Goal: Find specific page/section: Find specific page/section

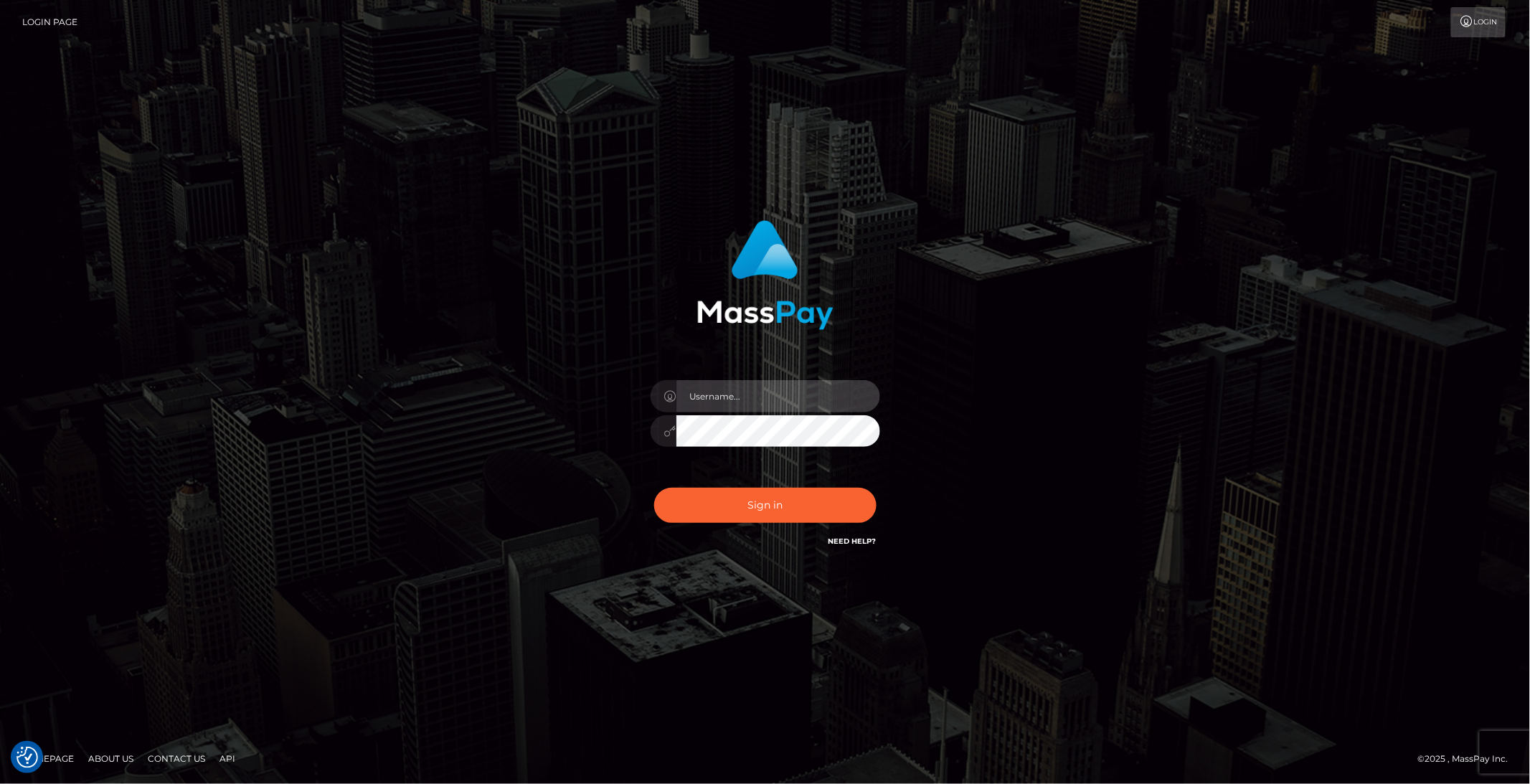
type input "brentg"
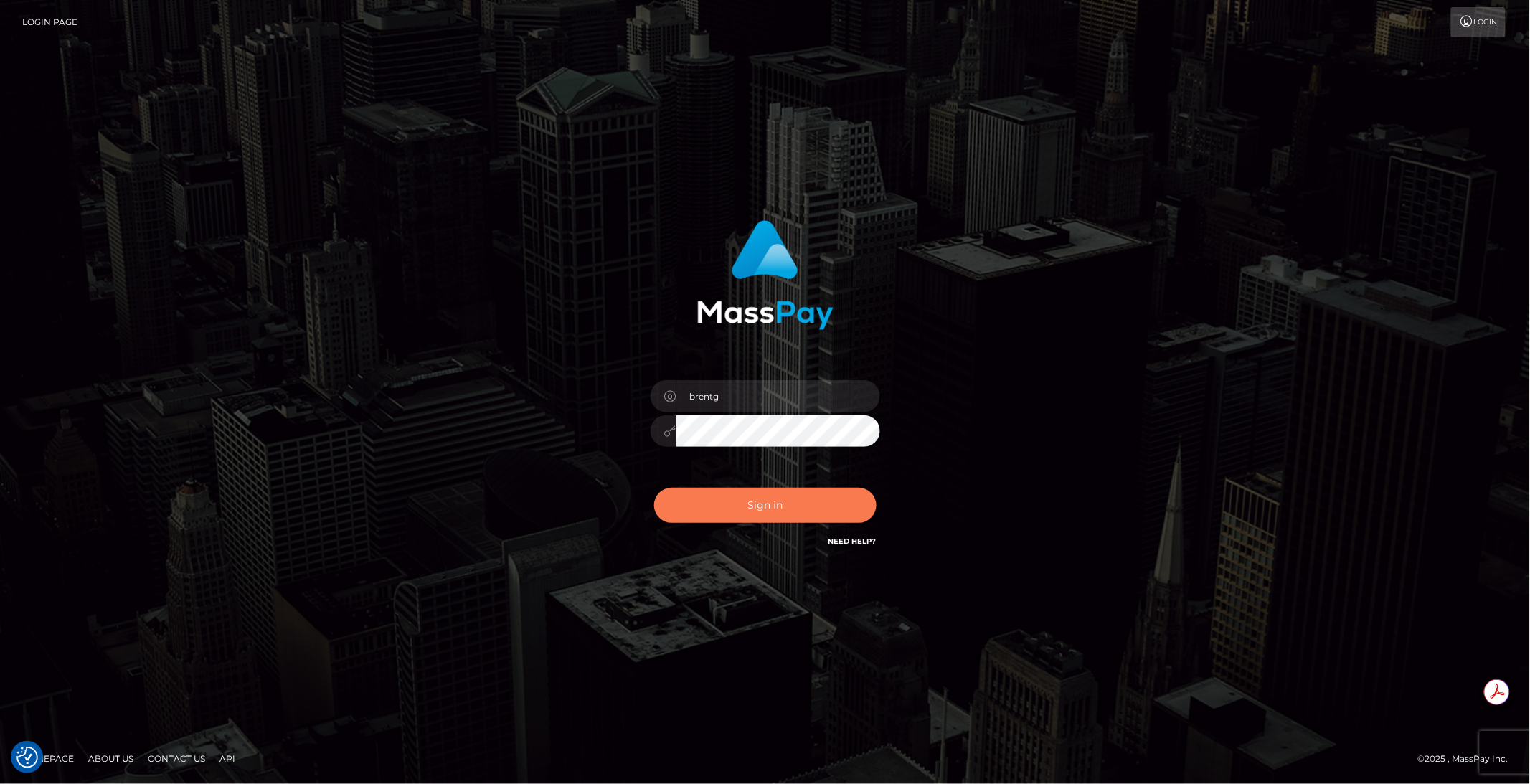
click at [769, 509] on button "Sign in" at bounding box center [766, 505] width 223 height 35
type input "brentg"
click at [767, 506] on button "Sign in" at bounding box center [766, 505] width 223 height 35
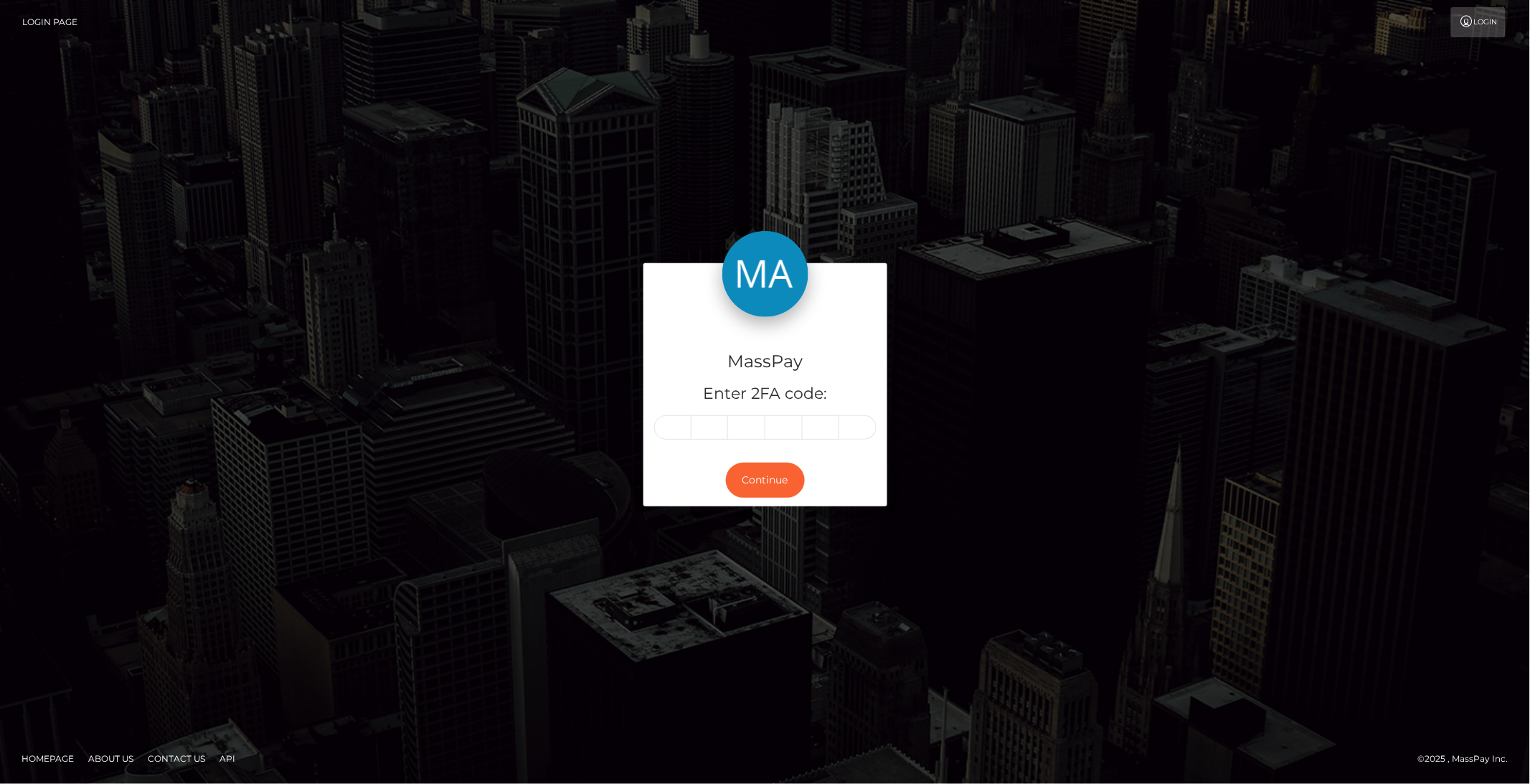
click at [767, 506] on div "Continue" at bounding box center [765, 479] width 244 height 52
paste input "5"
type input "5"
type input "0"
type input "6"
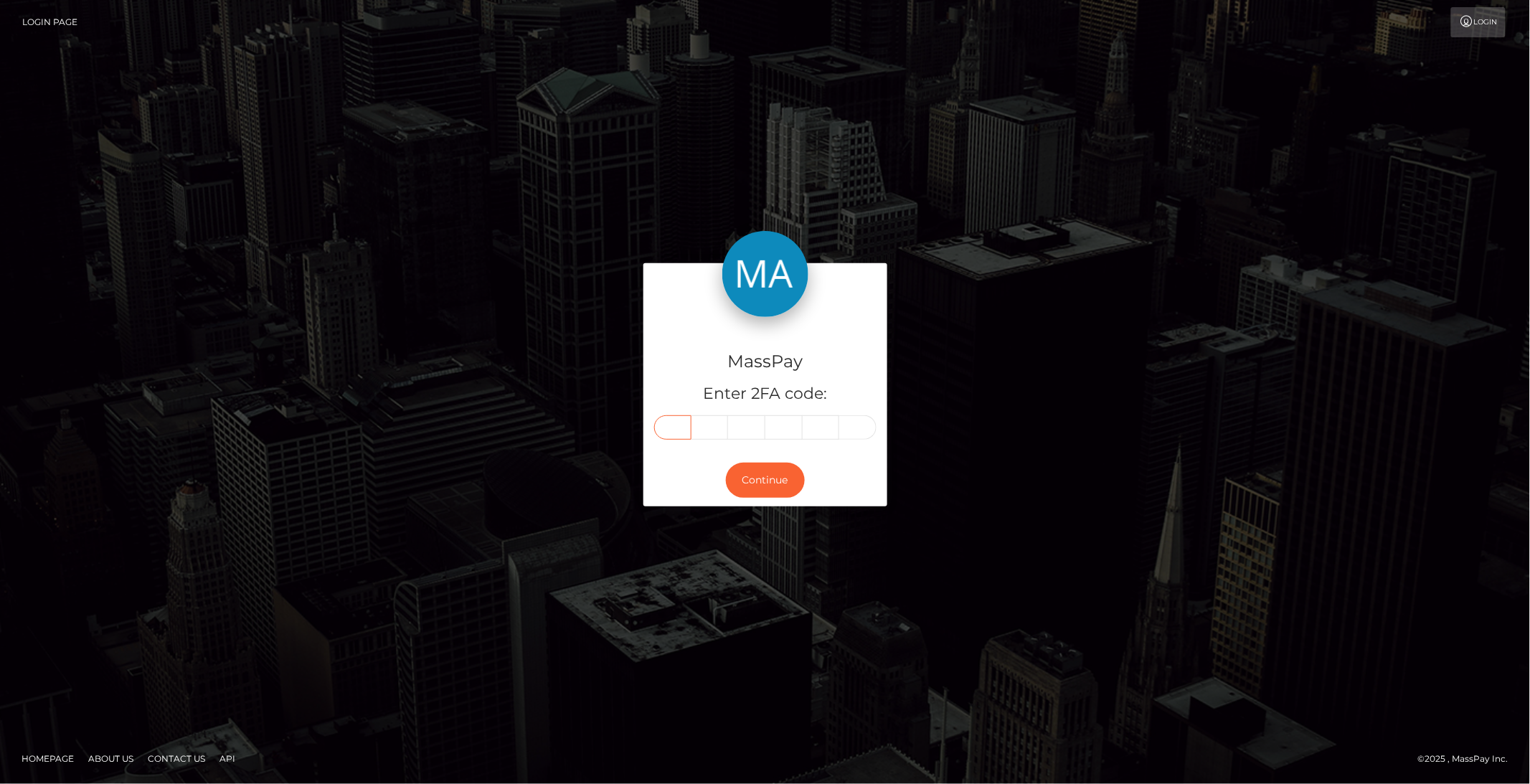
type input "2"
type input "5"
type input "1"
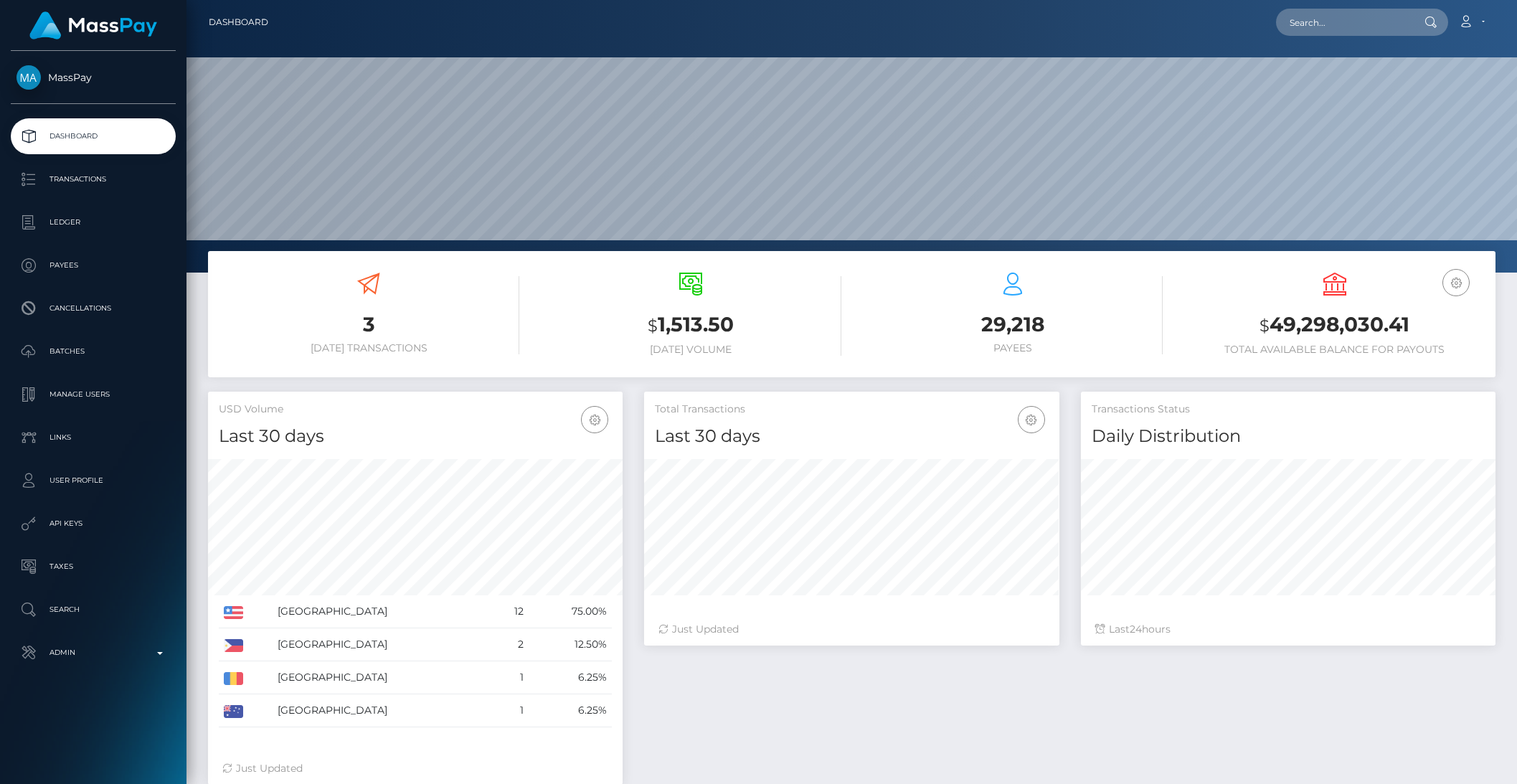
scroll to position [253, 414]
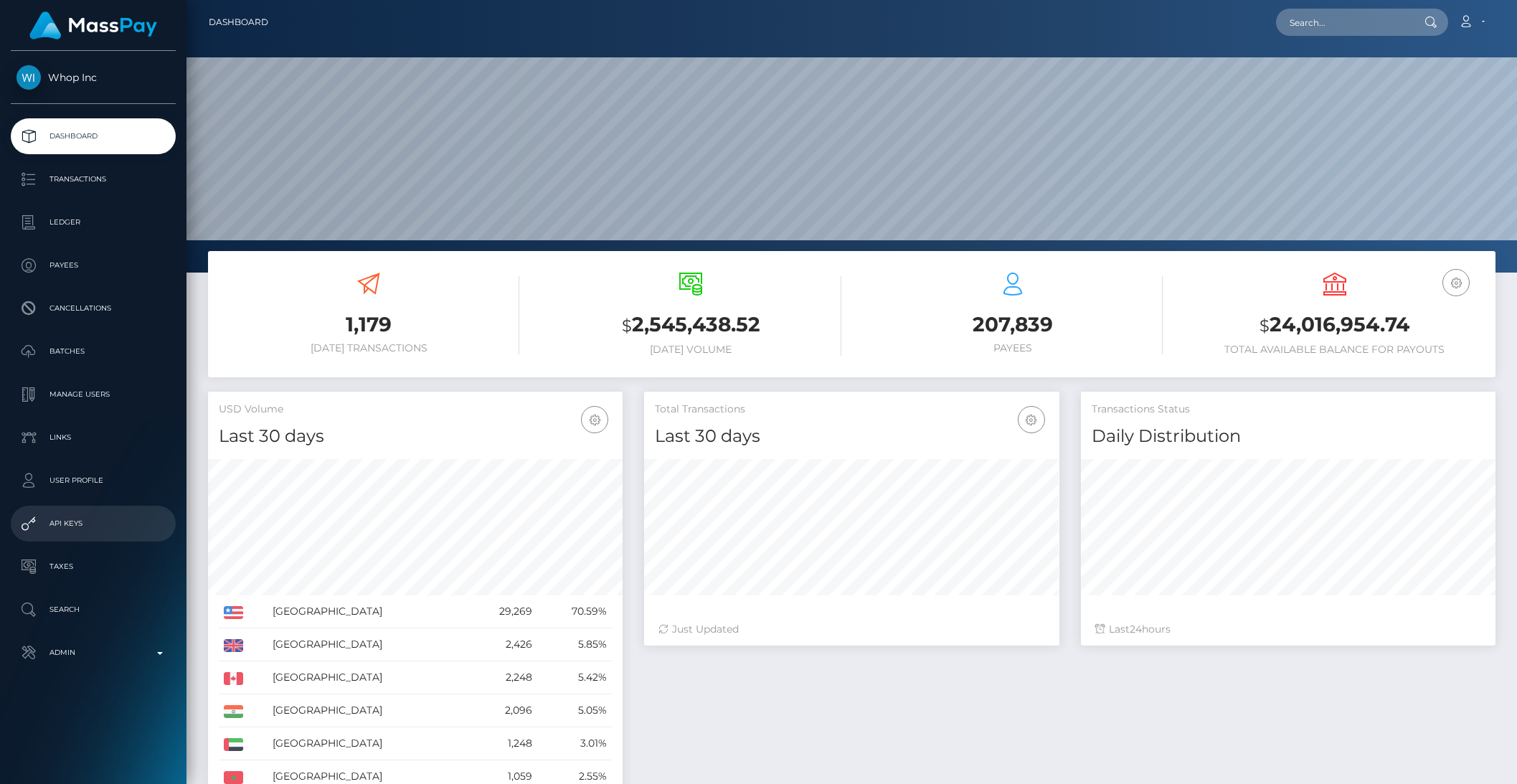
click at [76, 513] on p "API Keys" at bounding box center [93, 523] width 154 height 21
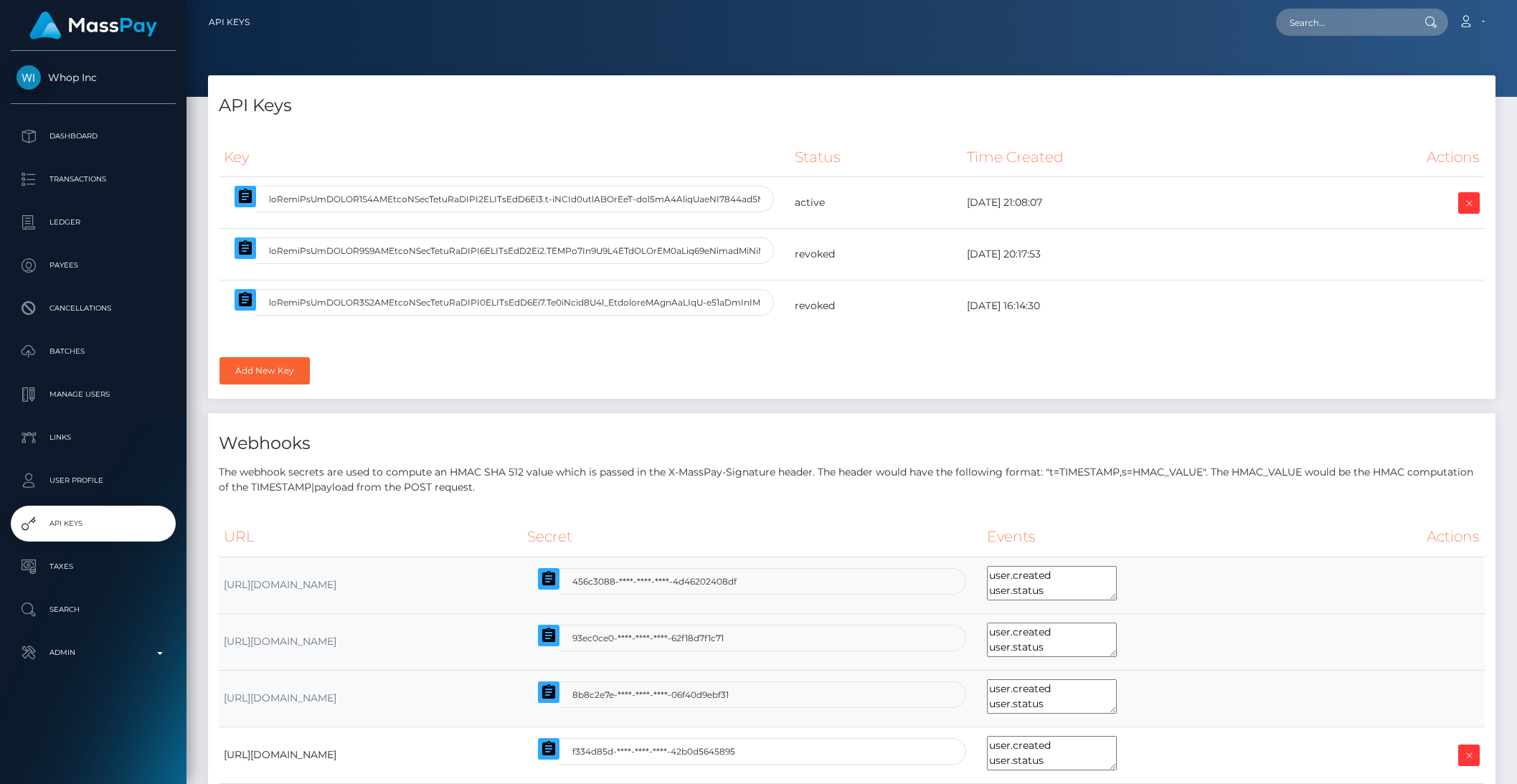
select select
click at [241, 201] on icon "button" at bounding box center [246, 196] width 13 height 15
click at [1372, 31] on input "text" at bounding box center [1343, 22] width 135 height 28
paste input "pout_STz4fjrHLyp0N"
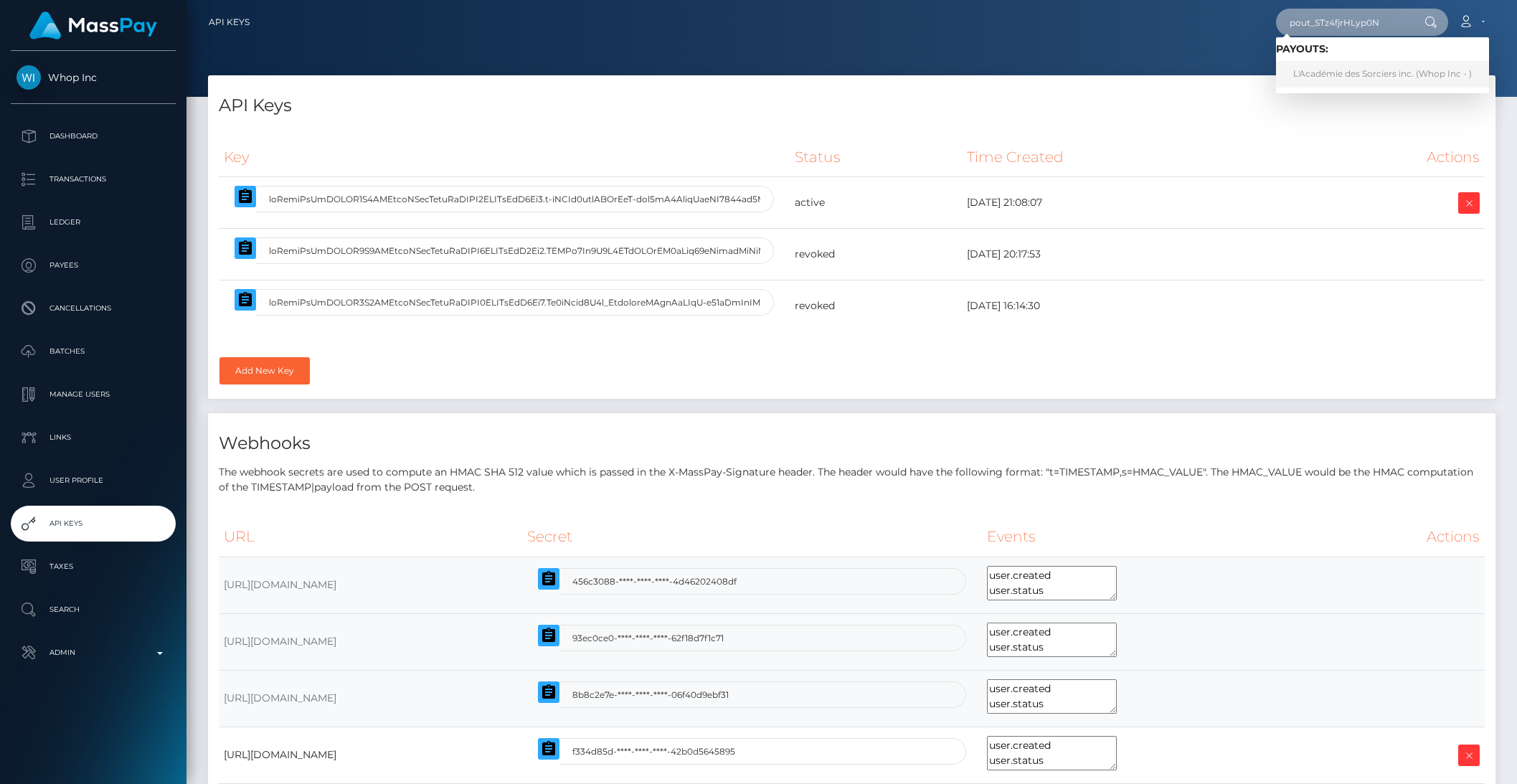
type input "pout_STz4fjrHLyp0N"
click at [1354, 76] on link "L'Académie des Sorciers inc. (Whop Inc - )" at bounding box center [1382, 74] width 213 height 27
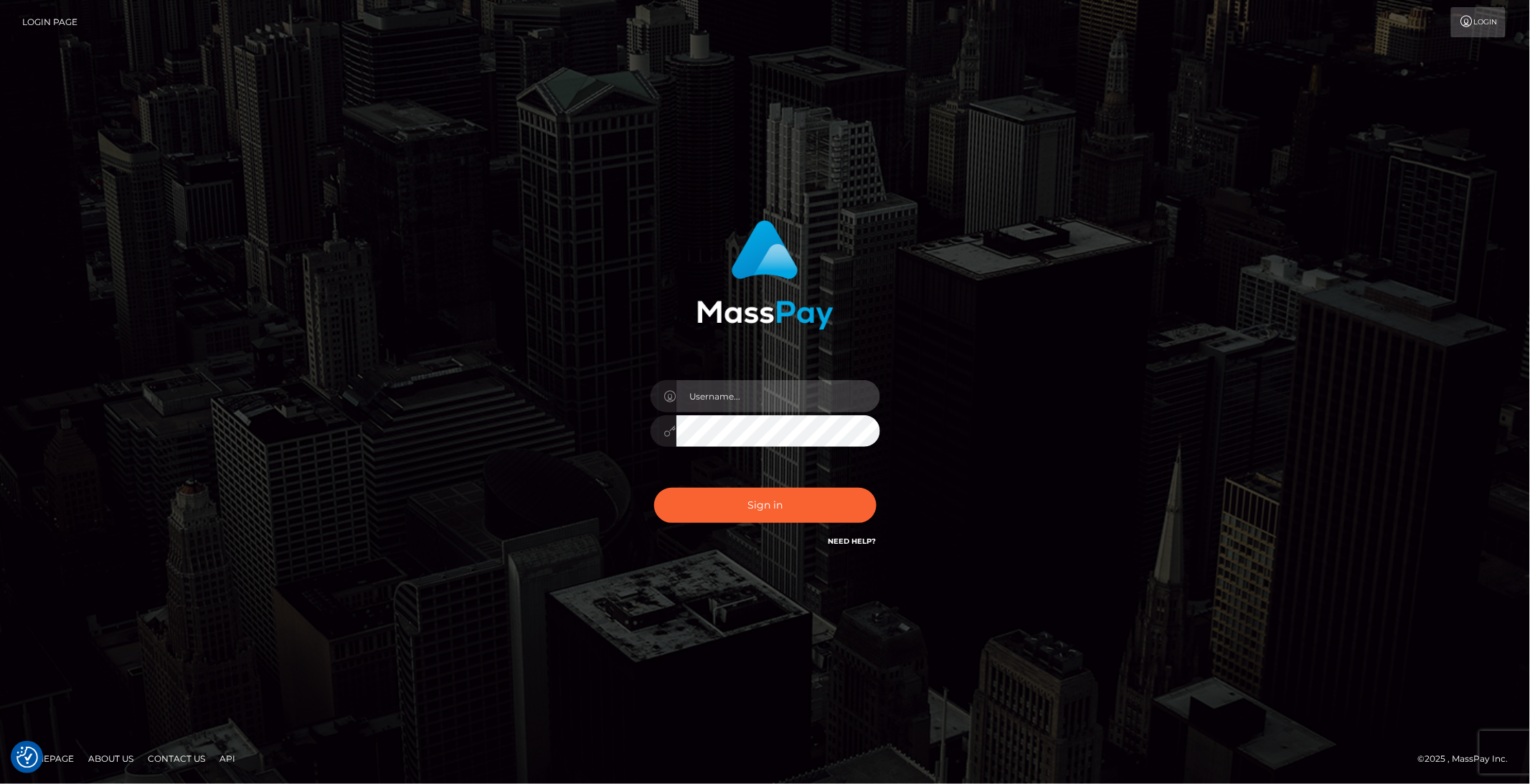
type input "brentg"
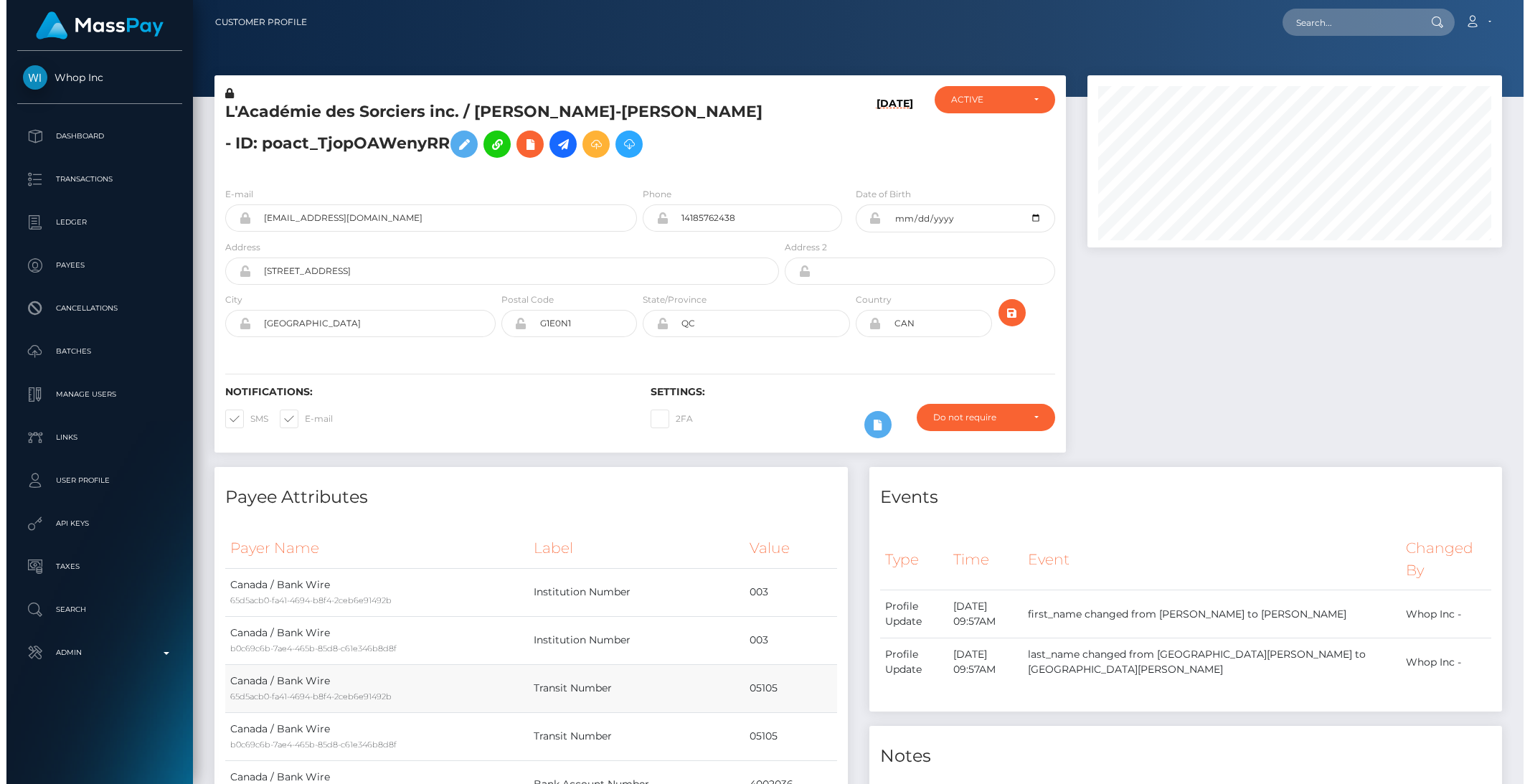
scroll to position [963, 0]
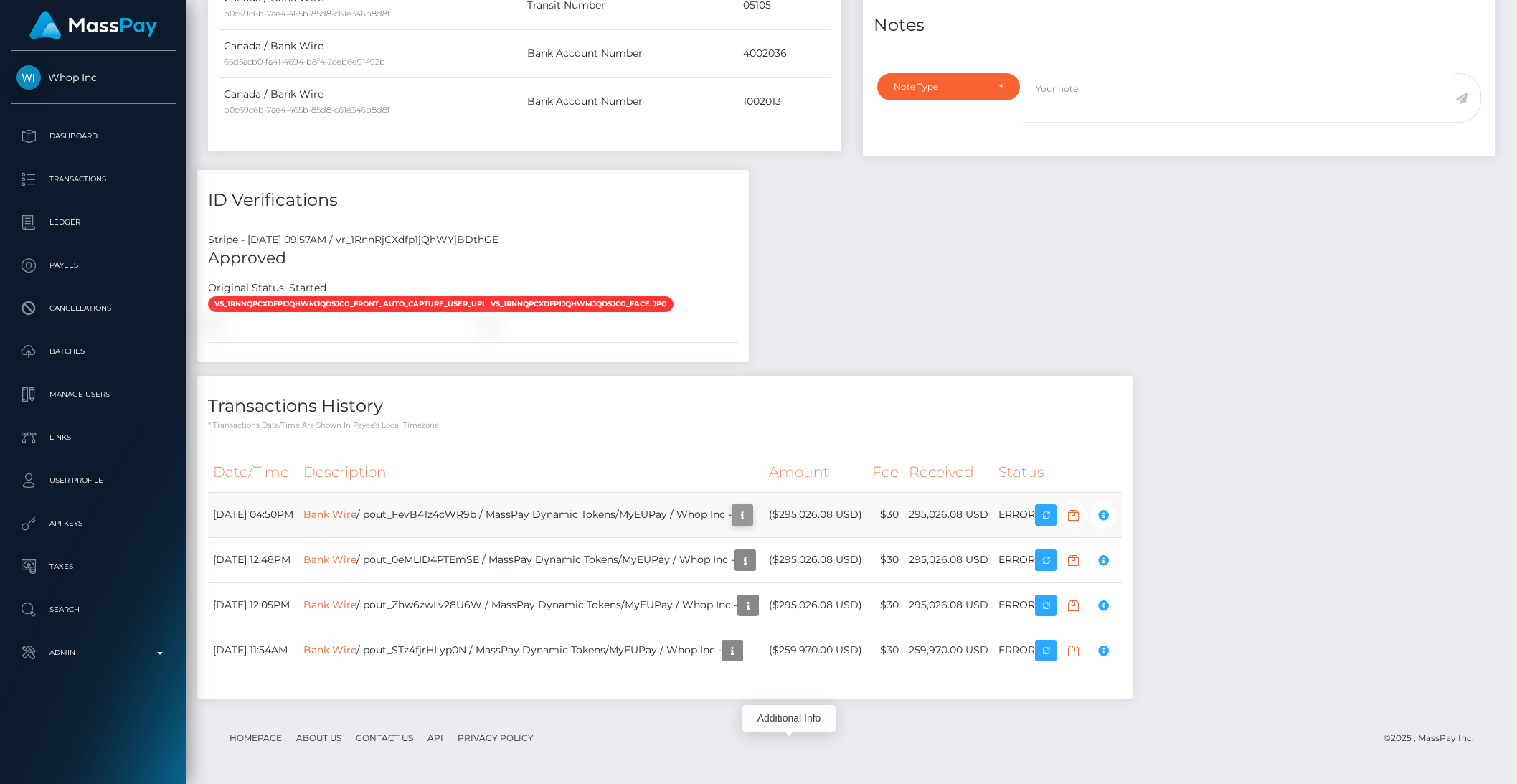
click at [751, 516] on icon "button" at bounding box center [742, 514] width 17 height 17
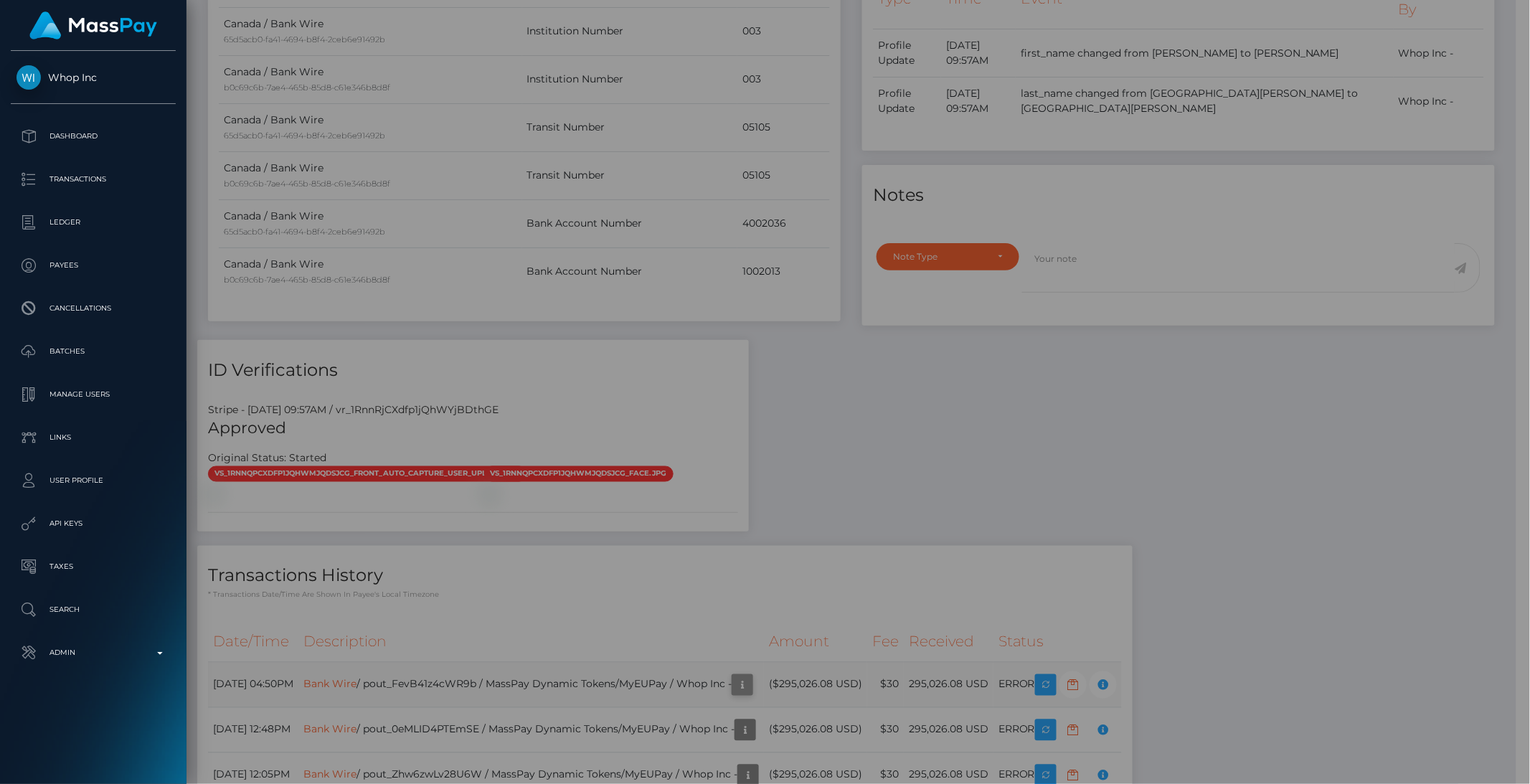
scroll to position [716976, 717036]
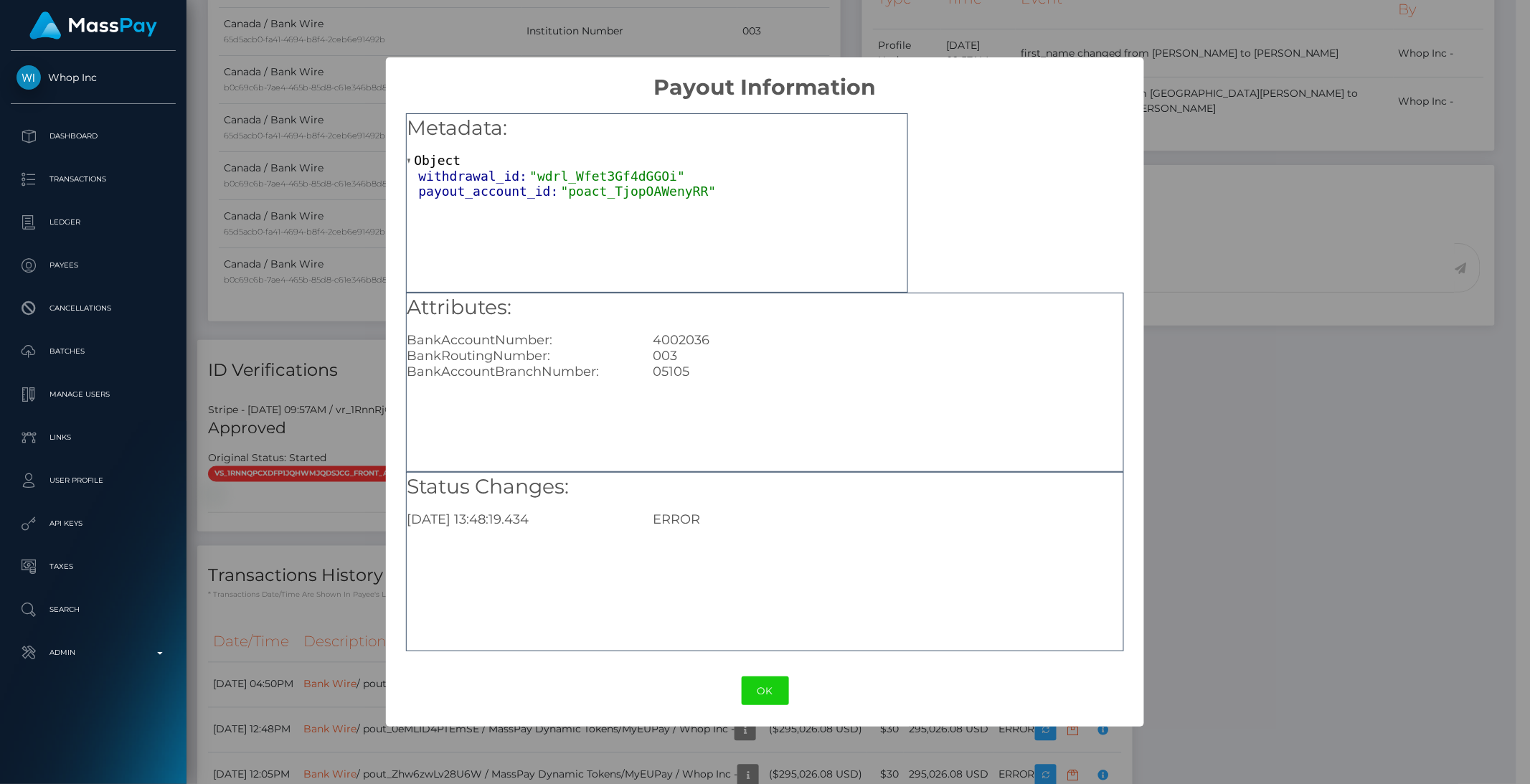
click at [317, 320] on div "× Payout Information Metadata: Object withdrawal_id: "wdrl_Wfet3Gf4dGGOi" payou…" at bounding box center [765, 392] width 1530 height 784
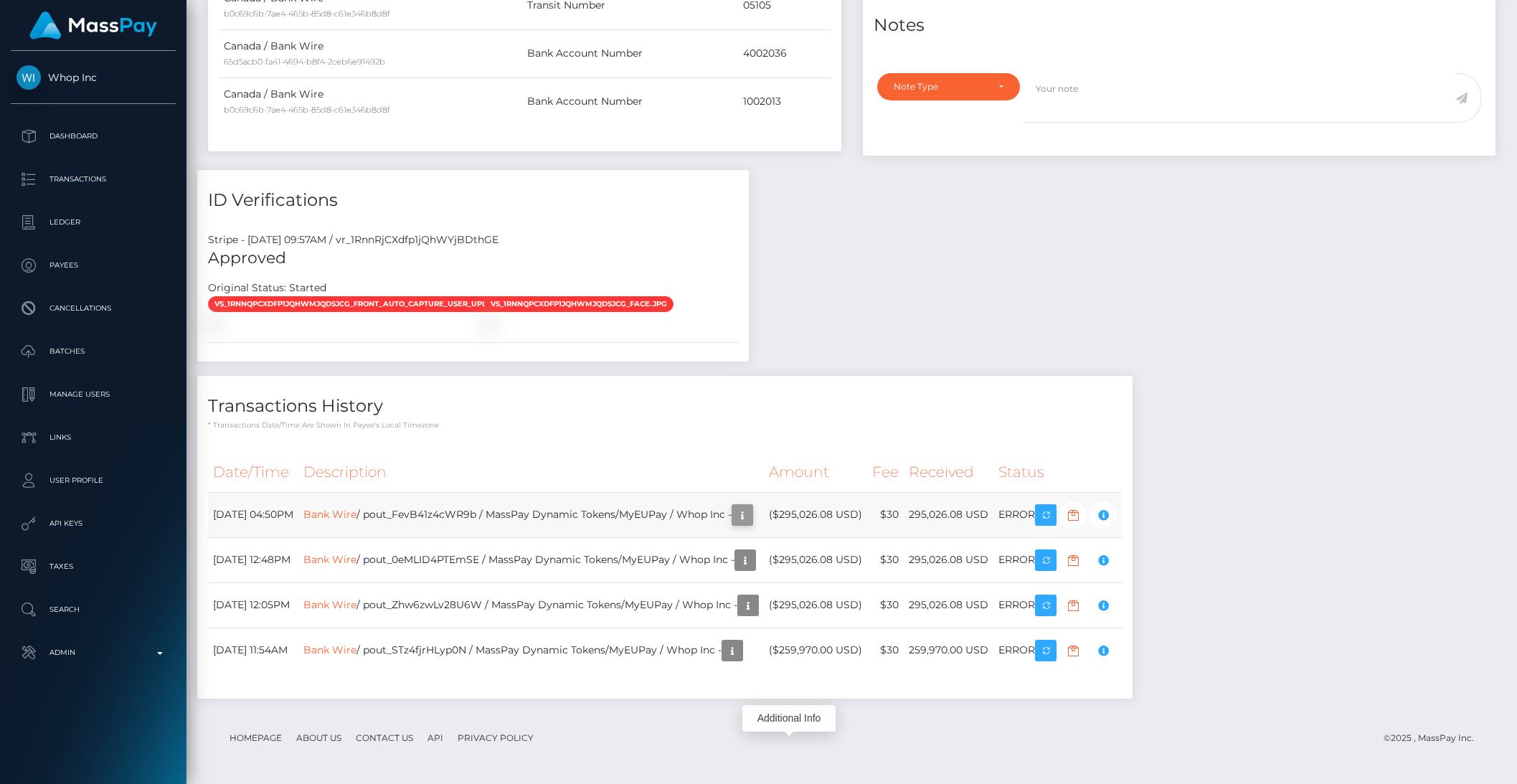
click at [751, 518] on icon "button" at bounding box center [742, 514] width 17 height 17
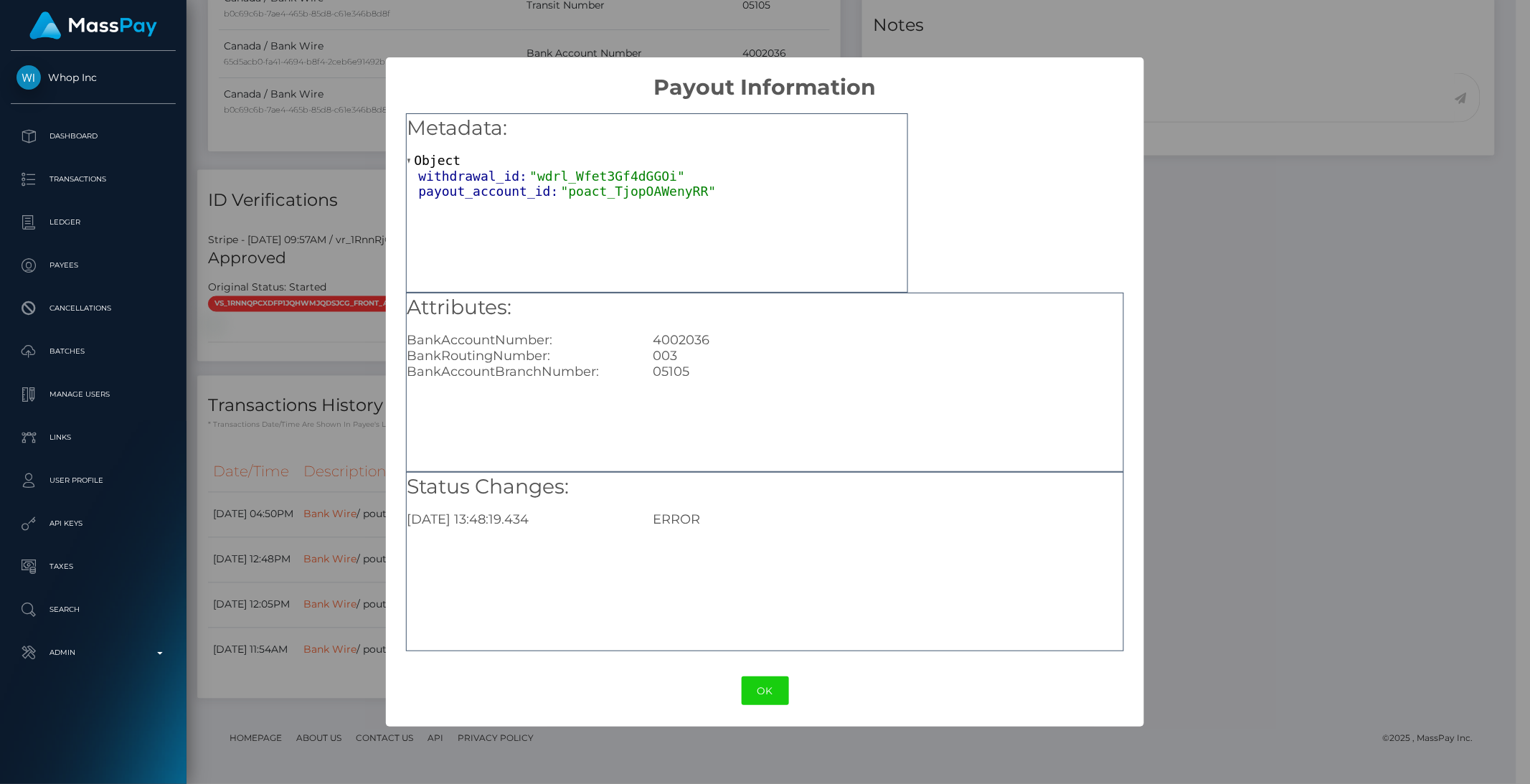
click at [1311, 317] on div "× Payout Information Metadata: Object withdrawal_id: "wdrl_Wfet3Gf4dGGOi" payou…" at bounding box center [765, 392] width 1530 height 784
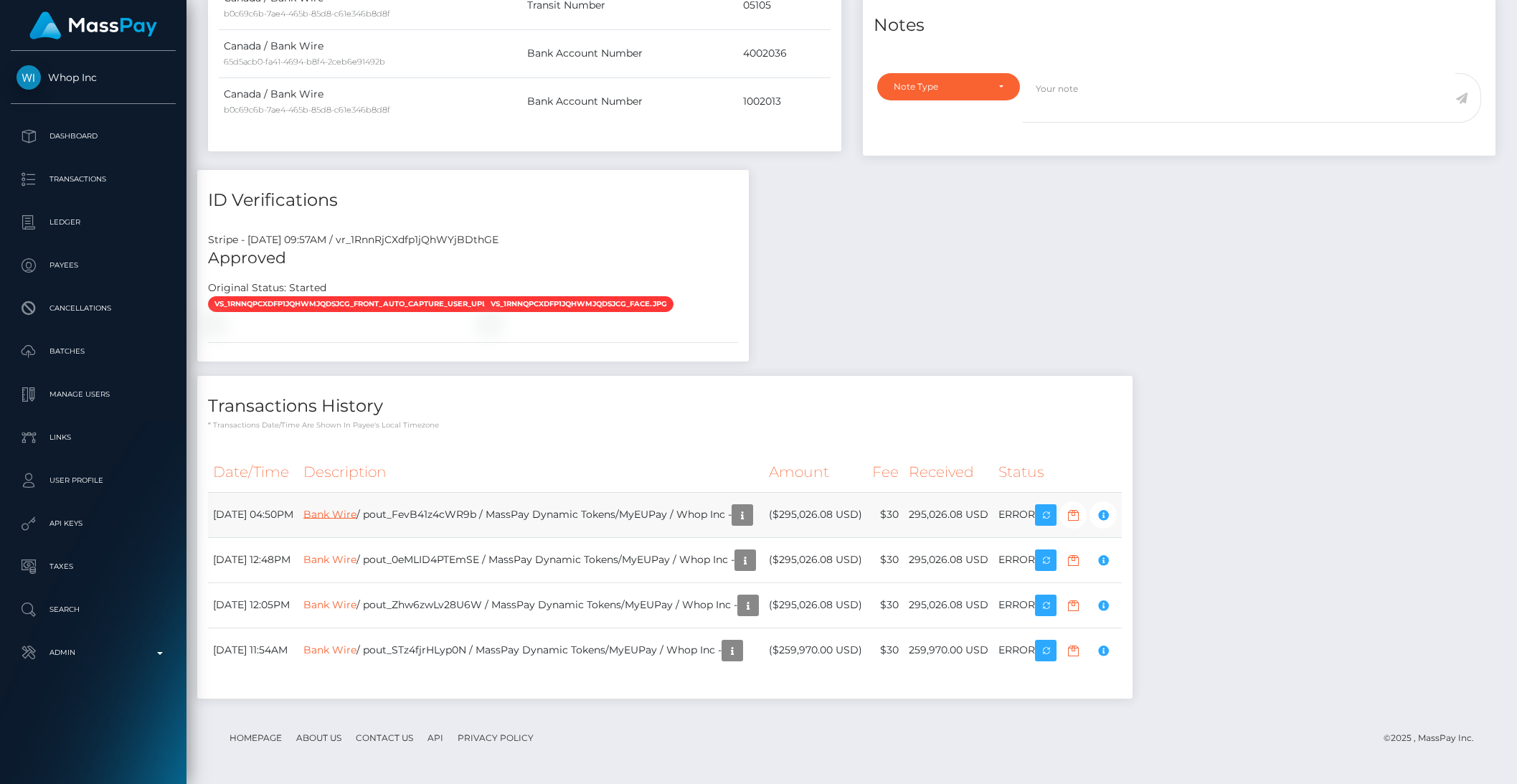
click at [356, 518] on link "Bank Wire" at bounding box center [330, 513] width 53 height 13
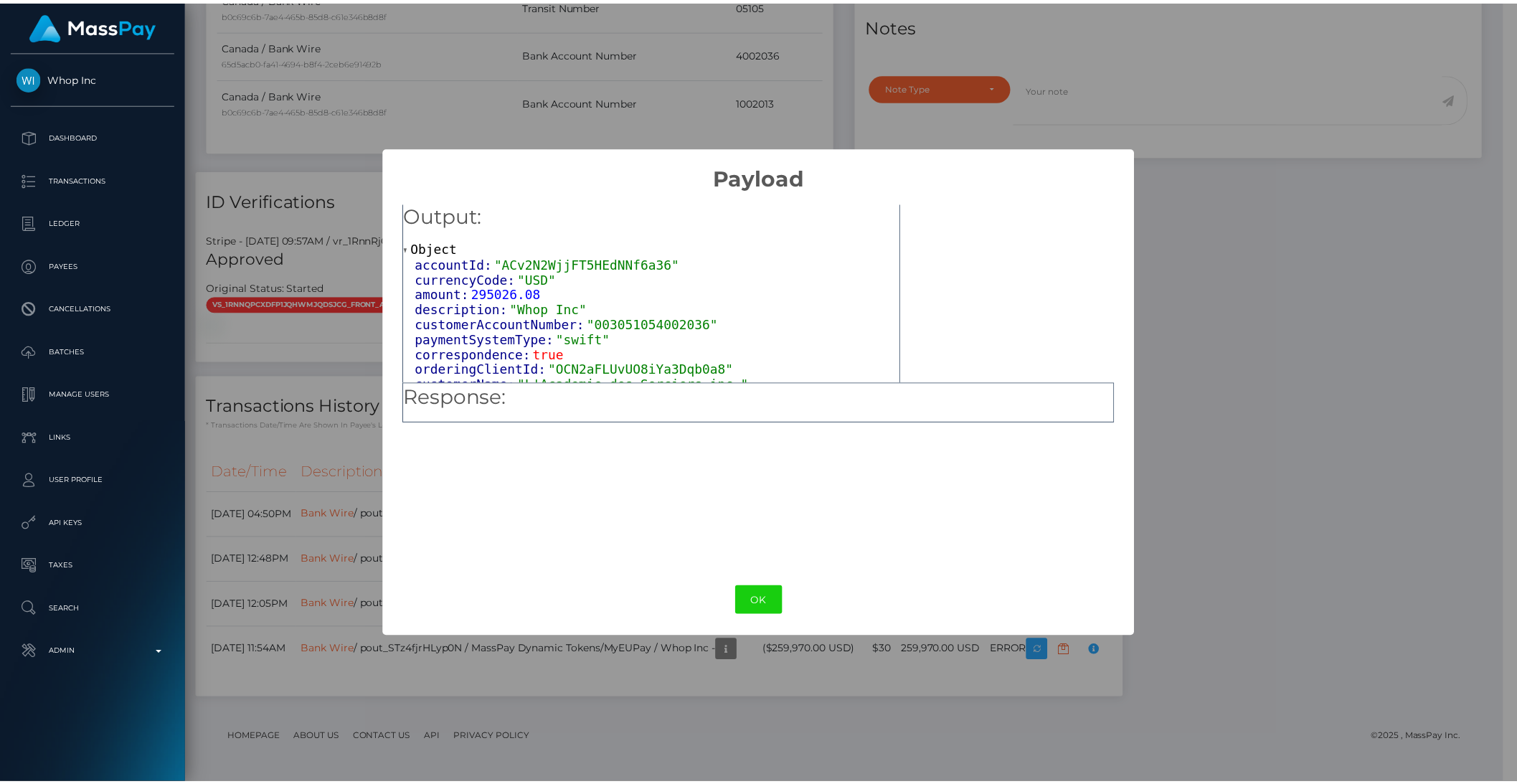
scroll to position [0, 0]
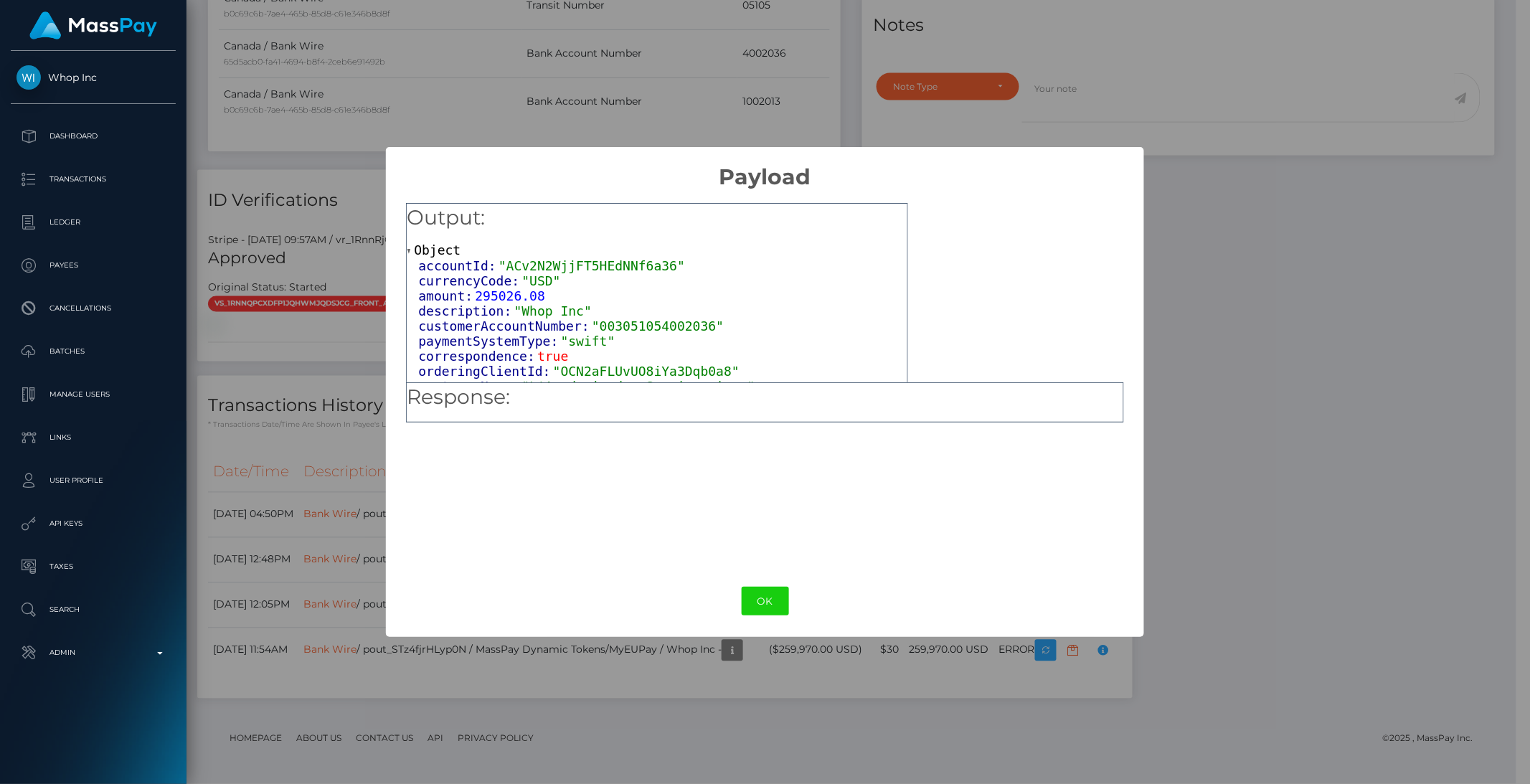
click at [1340, 330] on div "× Payload Output: Object accountId: "ACv2N2WjjFT5HEdNNf6a36" currencyCode: "USD…" at bounding box center [765, 392] width 1530 height 784
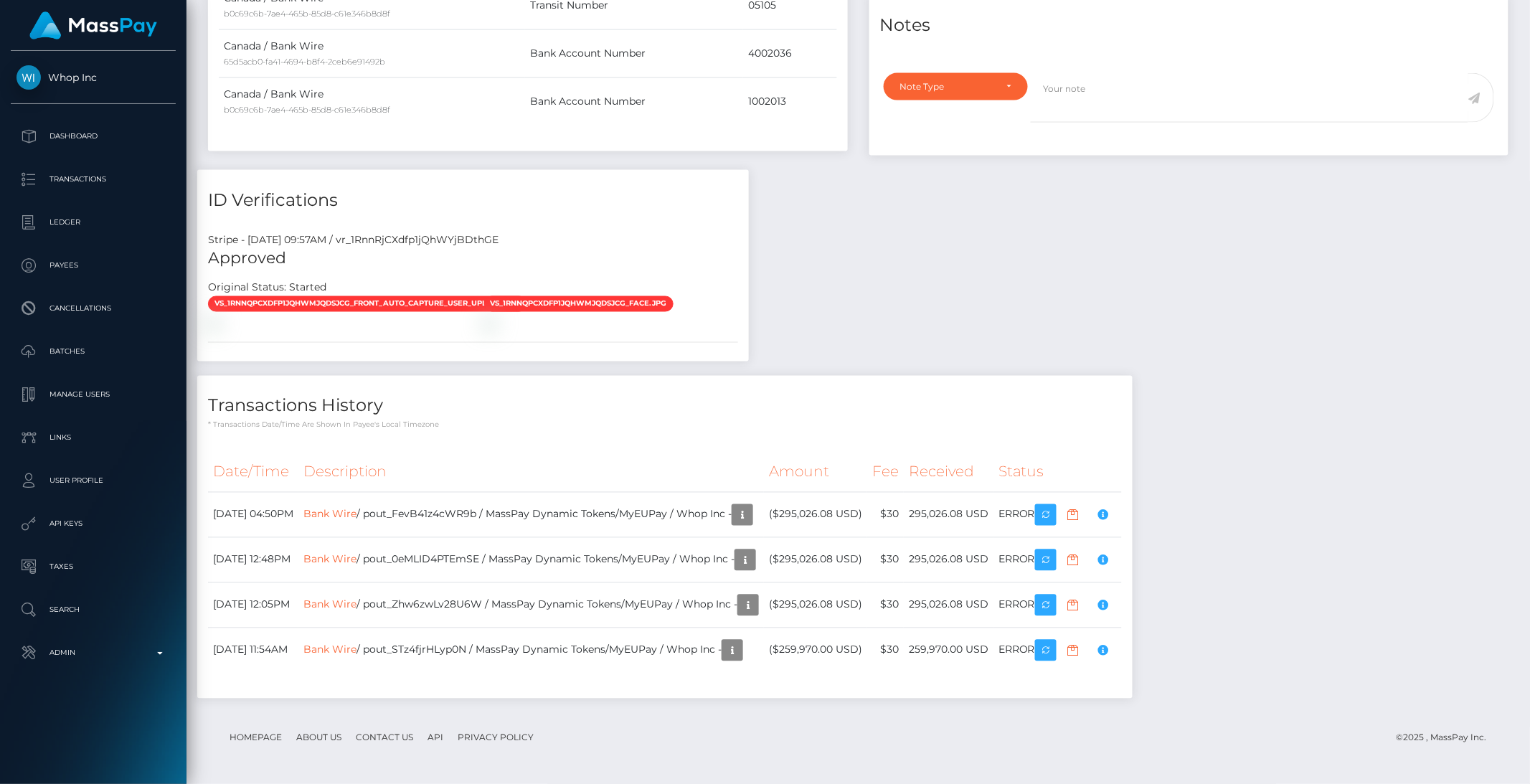
scroll to position [716976, 717036]
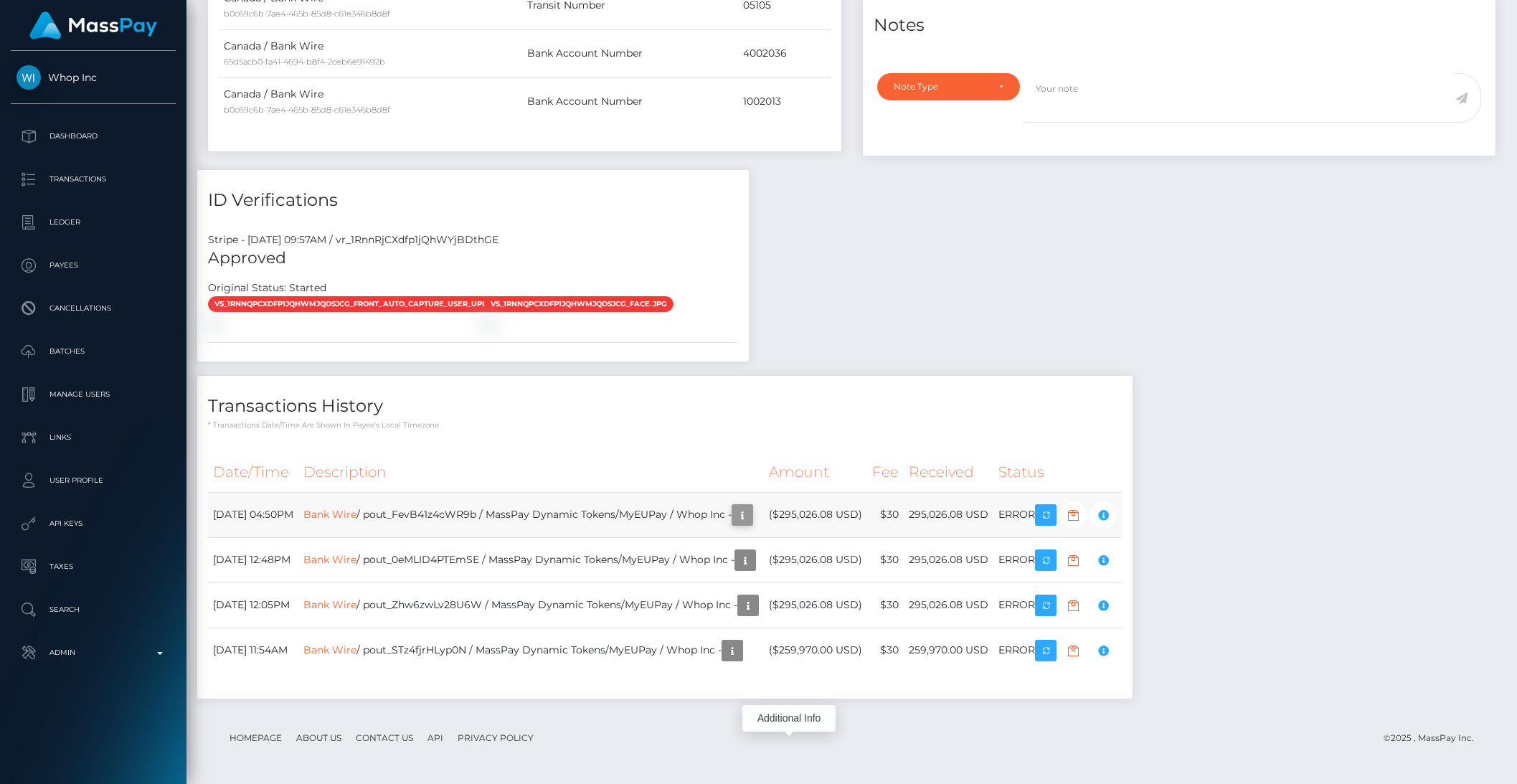
click at [751, 515] on icon "button" at bounding box center [742, 514] width 17 height 17
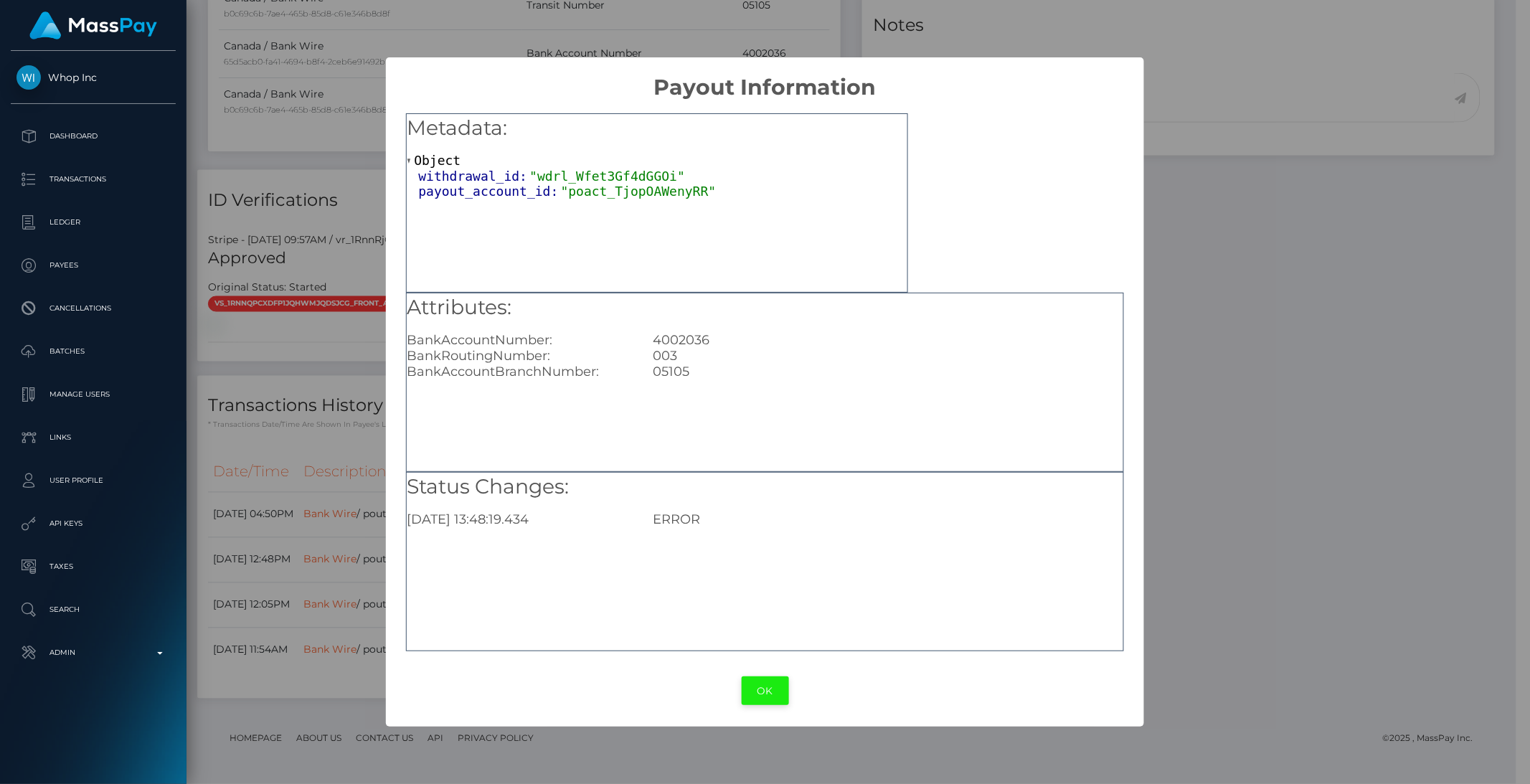
click at [771, 687] on button "OK" at bounding box center [765, 691] width 47 height 29
click at [771, 687] on div "× Payout Information Metadata: Object withdrawal_id: "wdrl_Wfet3Gf4dGGOi" payou…" at bounding box center [765, 392] width 1530 height 784
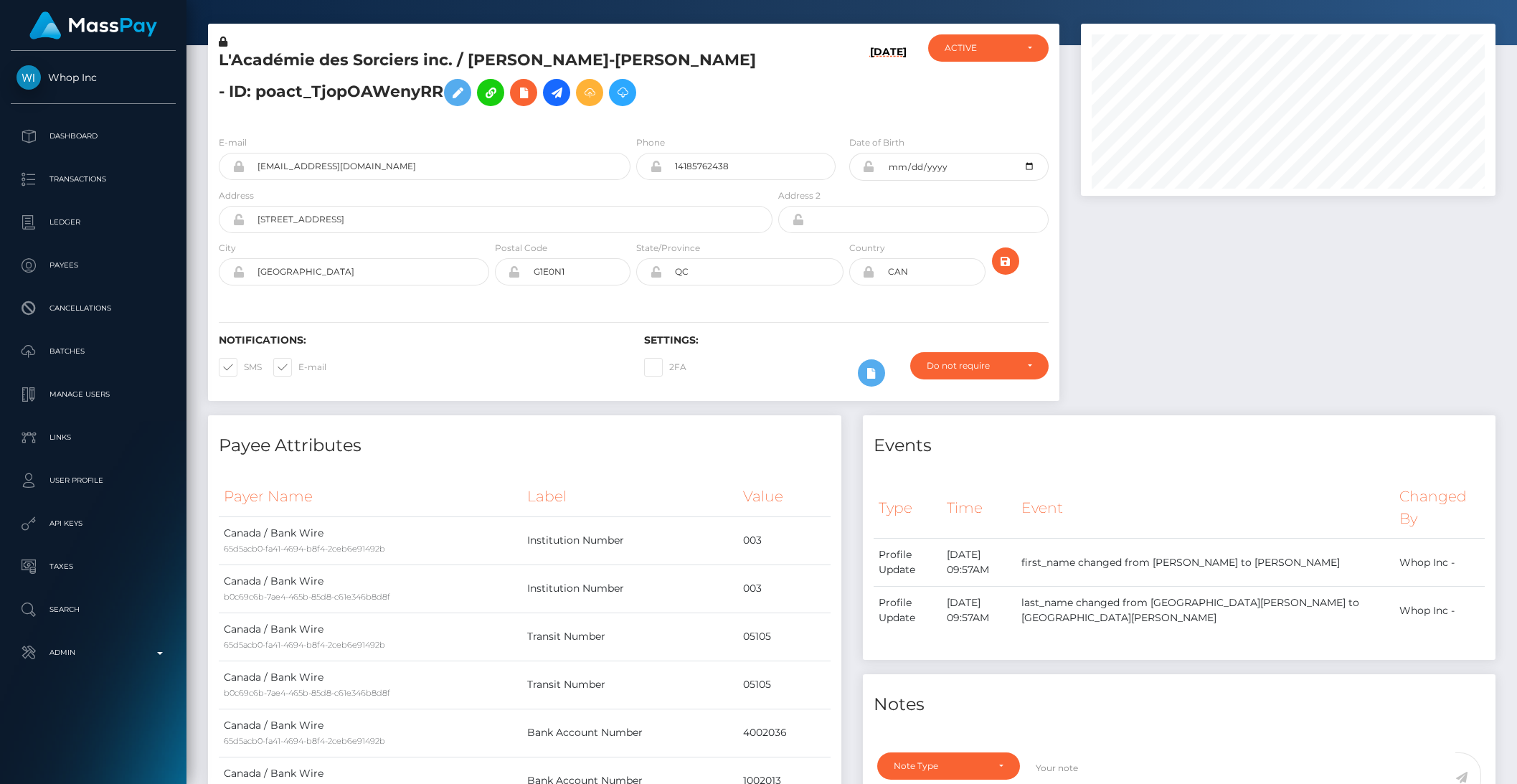
scroll to position [0, 0]
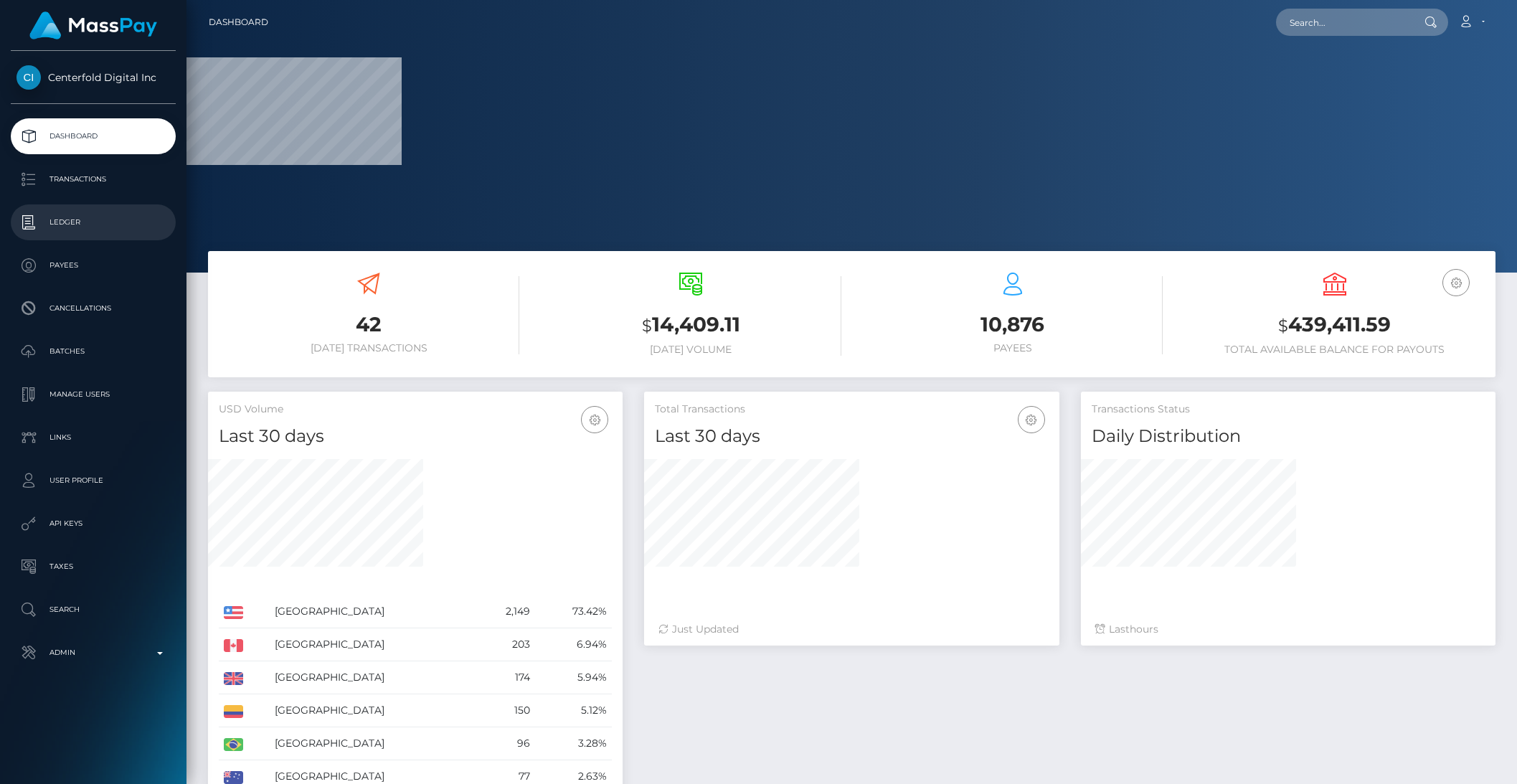
click at [73, 210] on link "Ledger" at bounding box center [93, 222] width 165 height 36
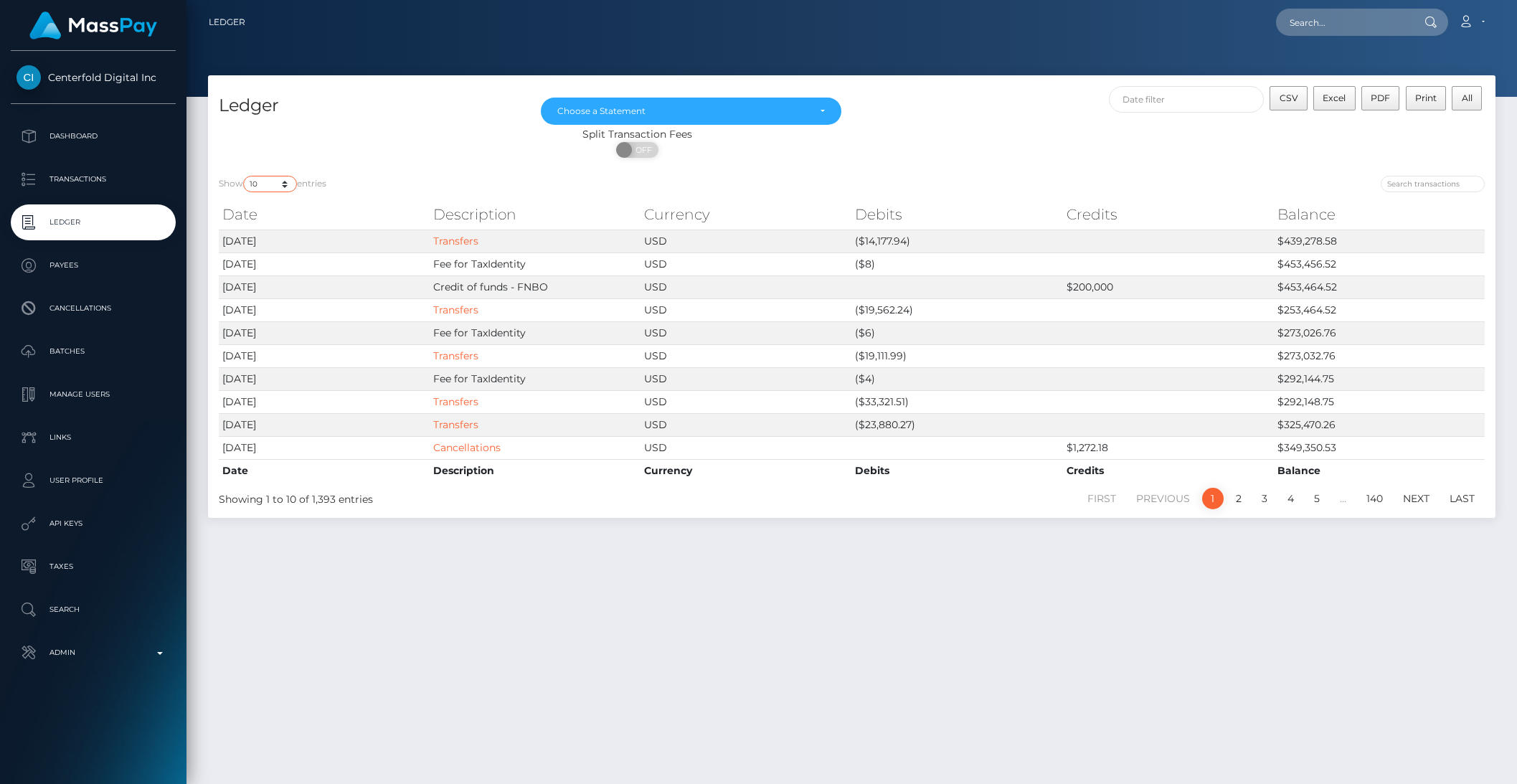
click at [266, 187] on select "10 25 50 100 250" at bounding box center [270, 184] width 53 height 17
select select "25"
click at [245, 176] on select "10 25 50 100 250" at bounding box center [270, 184] width 53 height 17
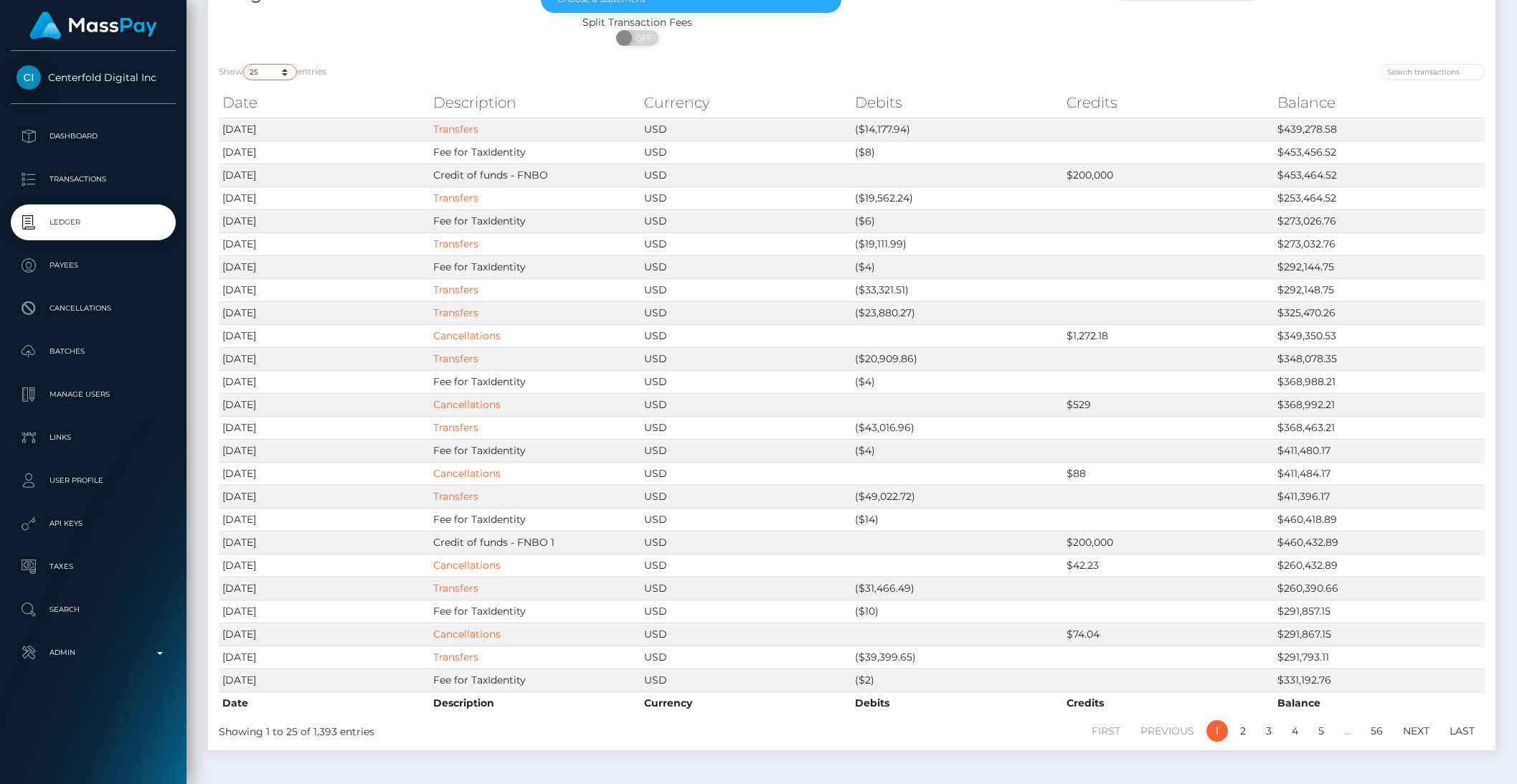
scroll to position [167, 0]
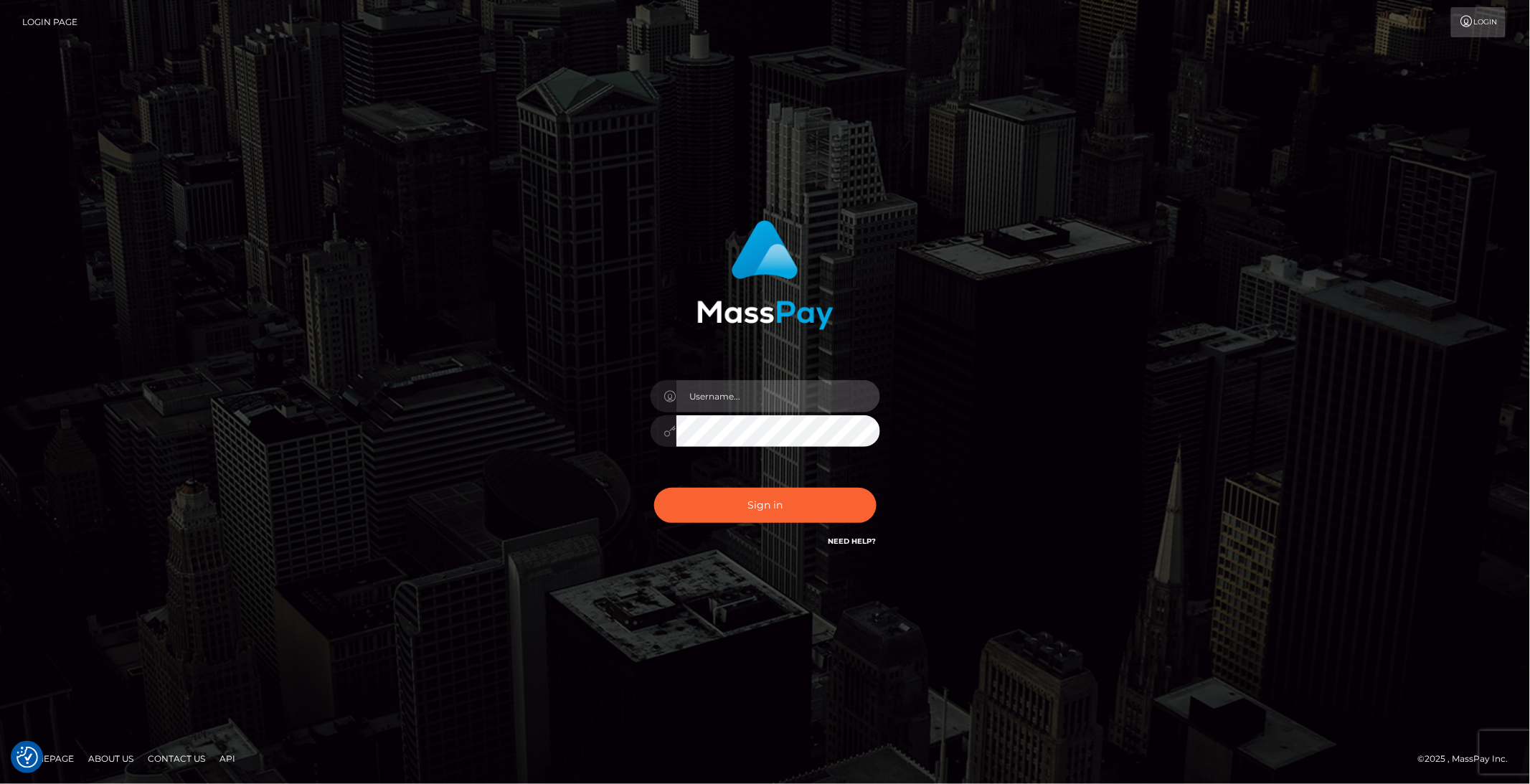
type input "brentg"
